Goal: Task Accomplishment & Management: Use online tool/utility

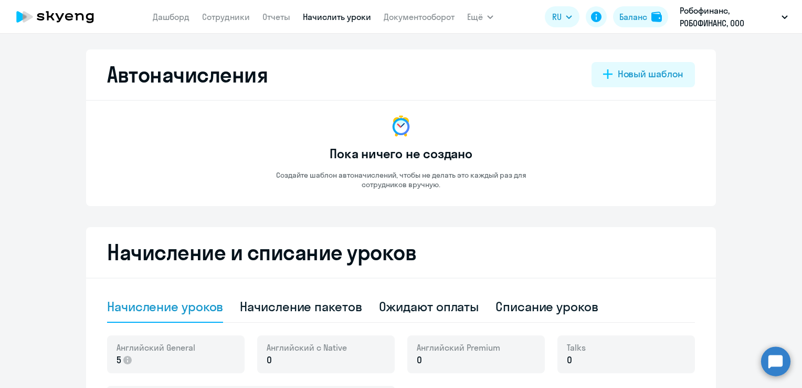
select select "10"
click at [221, 15] on link "Сотрудники" at bounding box center [226, 17] width 48 height 11
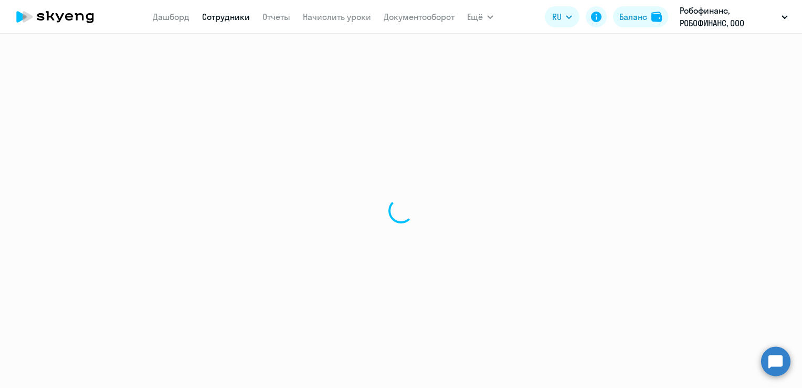
select select "30"
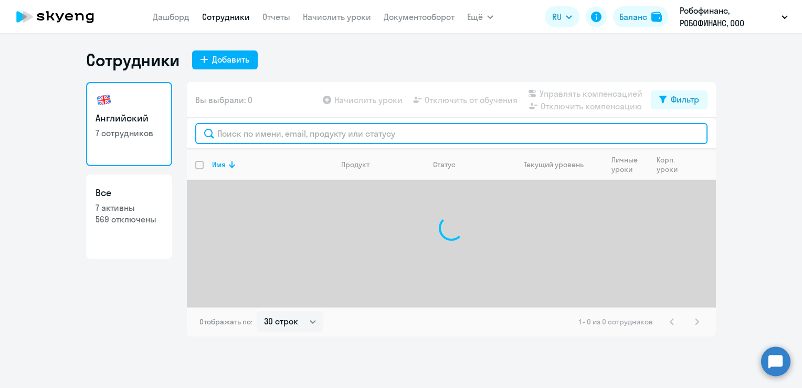
click at [256, 131] on input "text" at bounding box center [451, 133] width 513 height 21
type input "g"
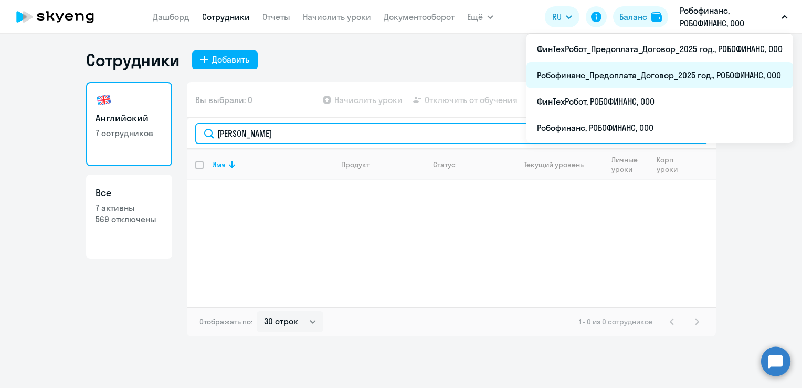
type input "[PERSON_NAME]"
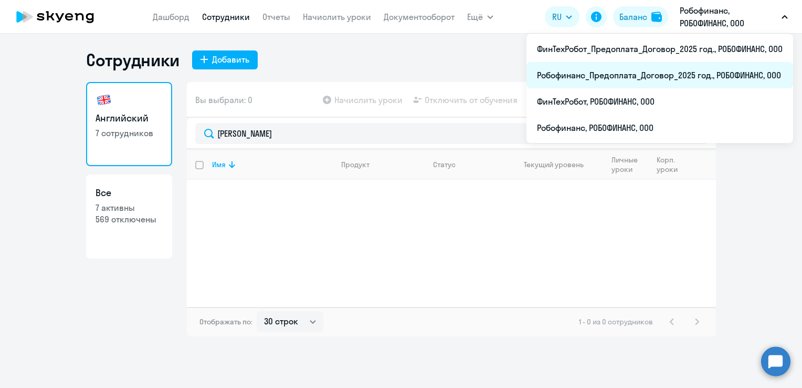
click at [676, 71] on li "Робофинанс_Предоплата_Договор_2025 год., РОБОФИНАНС, ООО" at bounding box center [660, 75] width 267 height 26
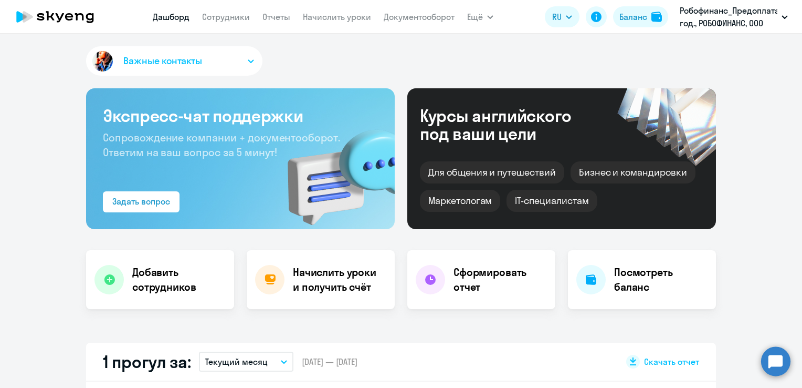
click at [338, 22] on app-menu-item-link "Начислить уроки" at bounding box center [337, 17] width 68 height 13
click at [342, 16] on link "Начислить уроки" at bounding box center [337, 17] width 68 height 11
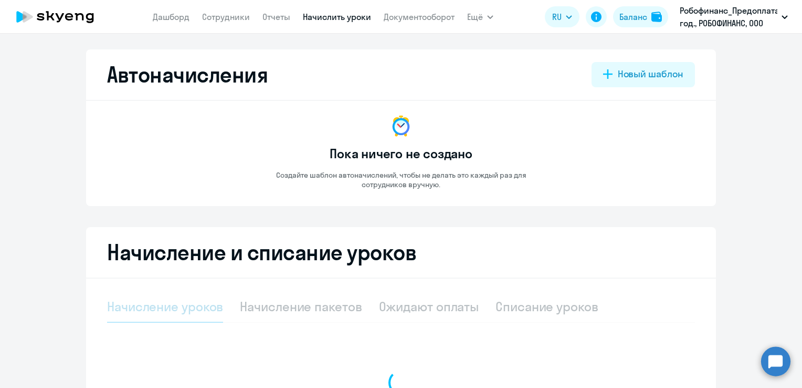
select select "10"
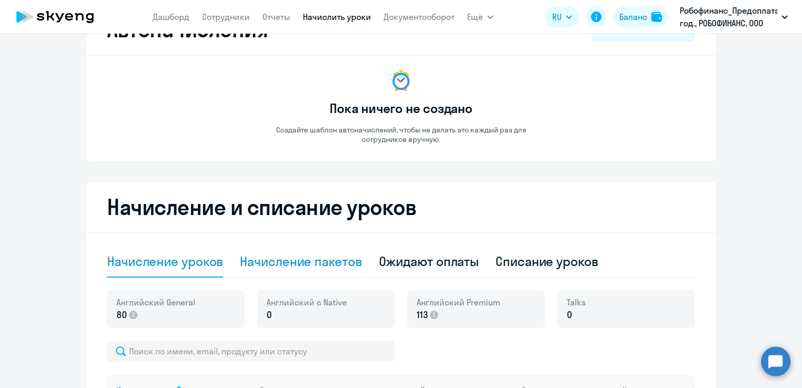
scroll to position [105, 0]
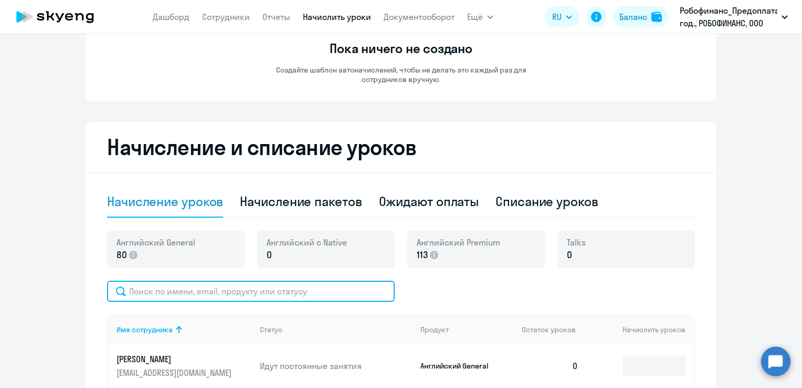
click at [261, 285] on input "text" at bounding box center [251, 290] width 288 height 21
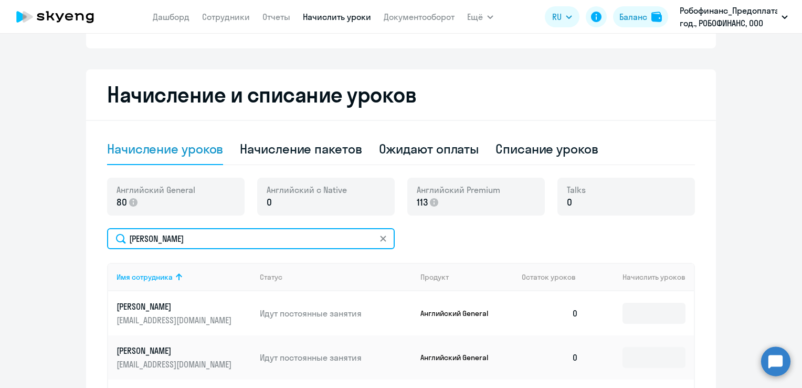
scroll to position [210, 0]
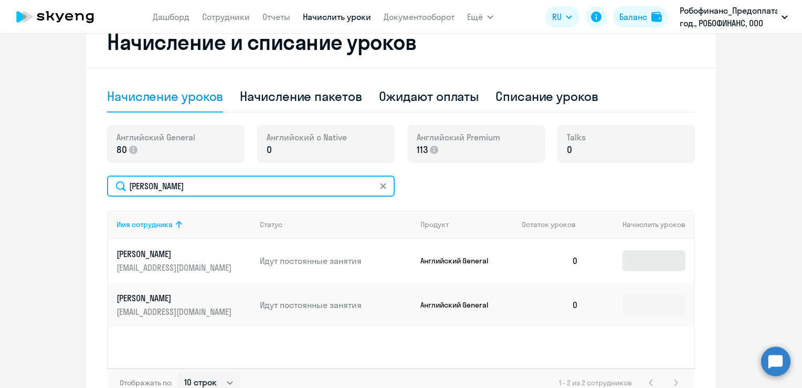
type input "[PERSON_NAME]"
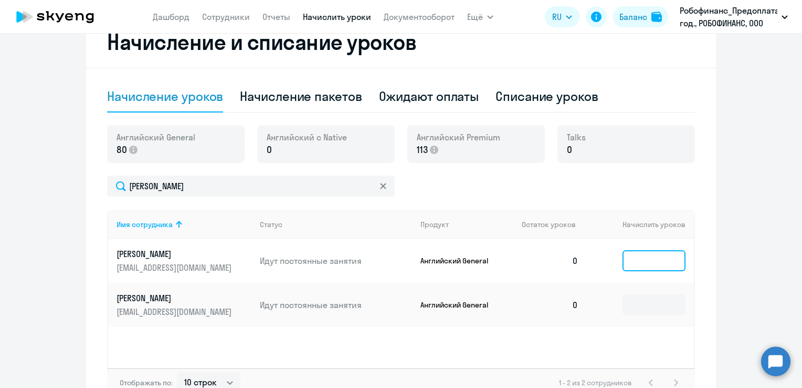
click at [643, 258] on input at bounding box center [654, 260] width 63 height 21
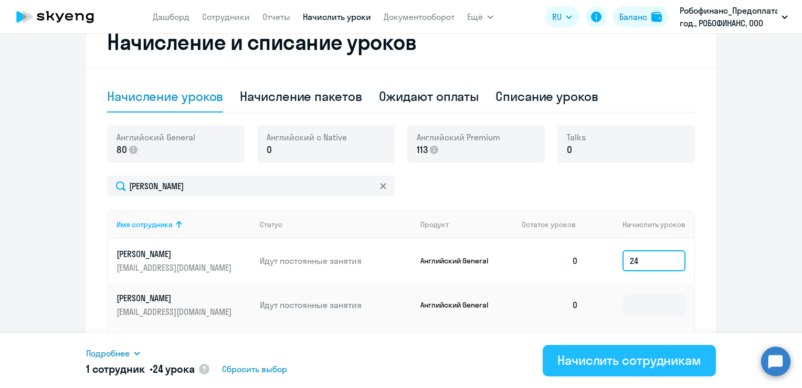
type input "24"
click at [645, 359] on div "Начислить сотрудникам" at bounding box center [630, 359] width 144 height 17
